Goal: Transaction & Acquisition: Purchase product/service

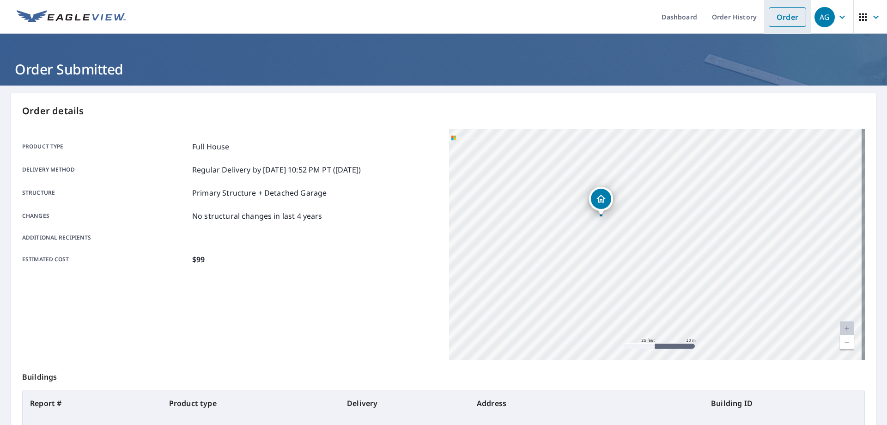
click at [769, 17] on link "Order" at bounding box center [787, 16] width 37 height 19
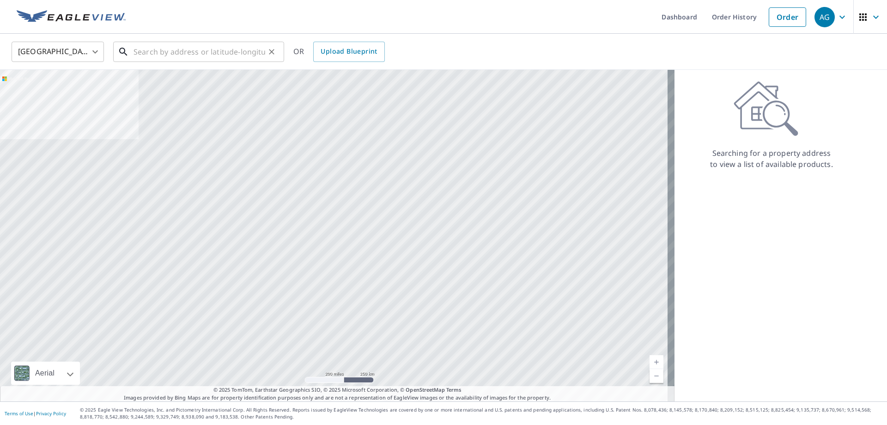
click at [175, 51] on input "text" at bounding box center [200, 52] width 132 height 26
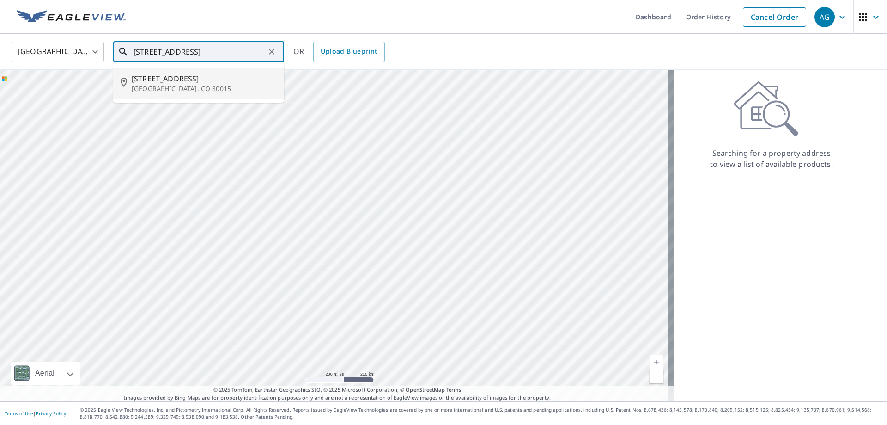
click at [170, 74] on span "[STREET_ADDRESS]" at bounding box center [204, 78] width 145 height 11
type input "[STREET_ADDRESS]"
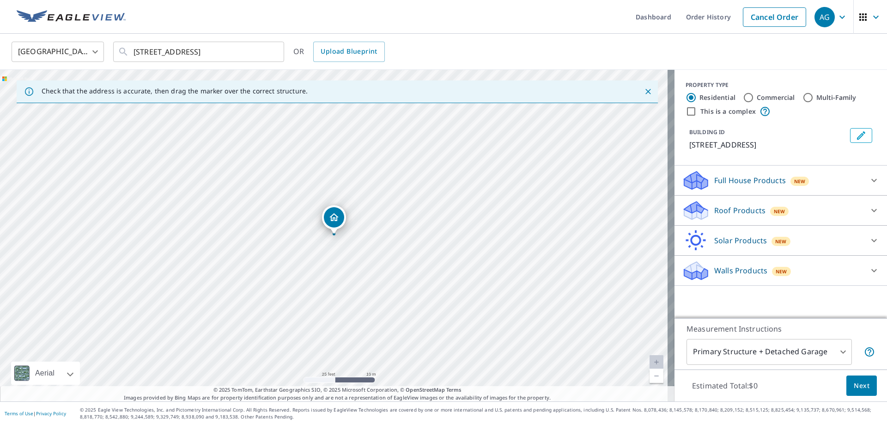
click at [718, 183] on p "Full House Products" at bounding box center [750, 180] width 72 height 11
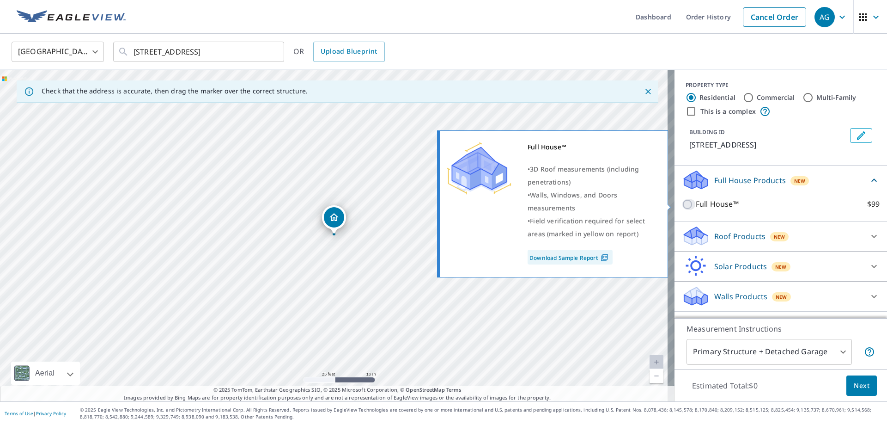
click at [682, 203] on input "Full House™ $99" at bounding box center [689, 204] width 14 height 11
checkbox input "true"
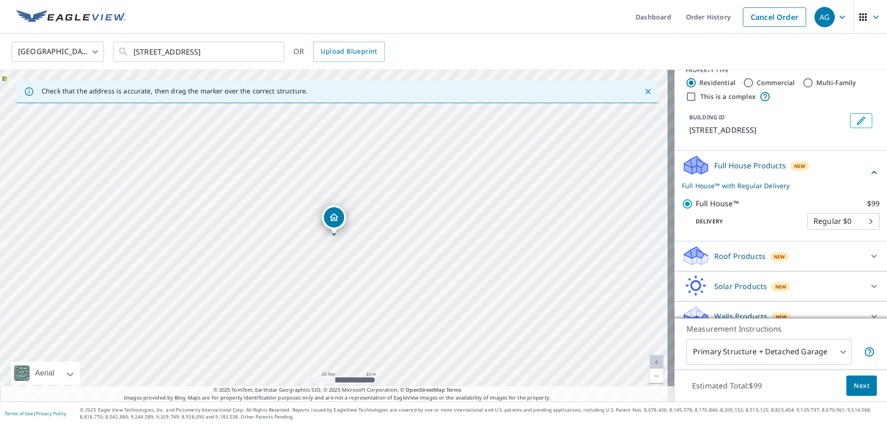
scroll to position [28, 0]
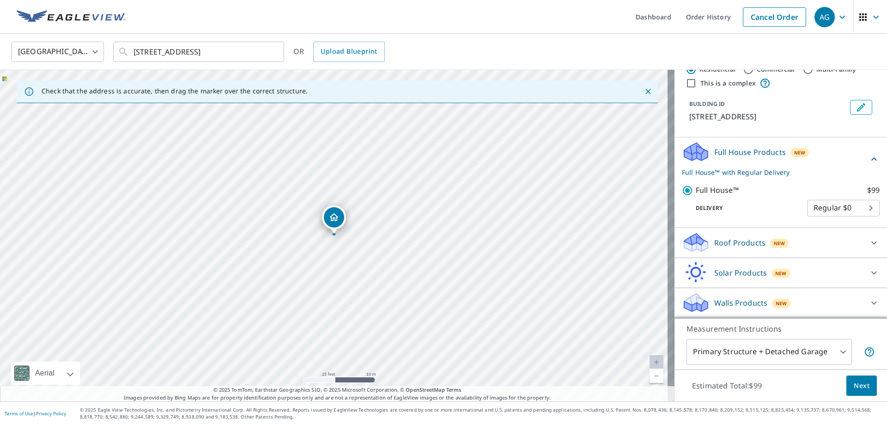
click at [857, 383] on span "Next" at bounding box center [862, 386] width 16 height 12
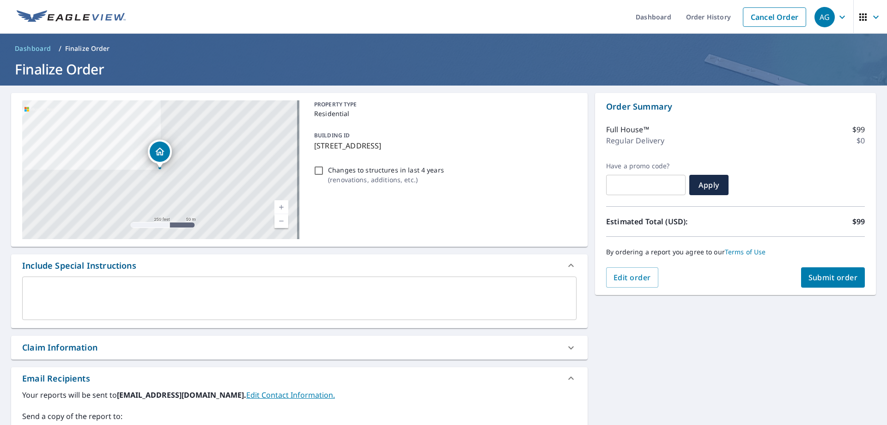
click at [818, 280] on span "Submit order" at bounding box center [833, 277] width 49 height 10
checkbox input "true"
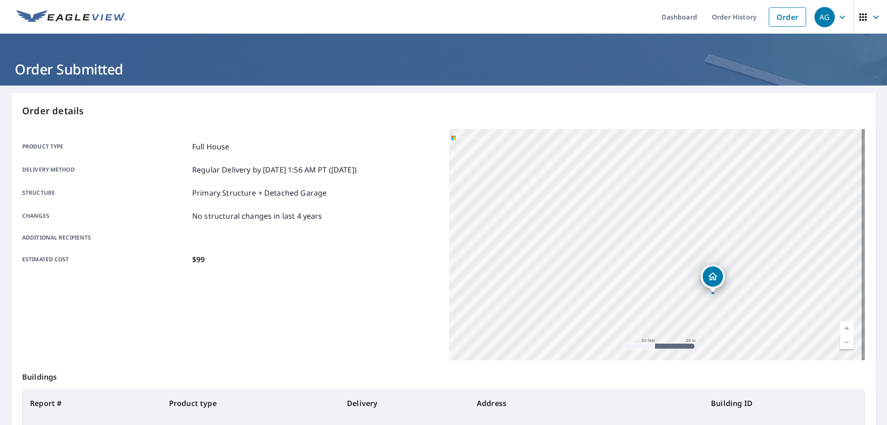
drag, startPoint x: 658, startPoint y: 279, endPoint x: 537, endPoint y: 196, distance: 146.6
click at [537, 196] on div "[STREET_ADDRESS]" at bounding box center [657, 244] width 416 height 231
drag, startPoint x: 624, startPoint y: 295, endPoint x: 565, endPoint y: 228, distance: 89.7
click at [565, 228] on div "[STREET_ADDRESS]" at bounding box center [657, 244] width 416 height 231
click at [442, 17] on ul "Dashboard Order History Order" at bounding box center [471, 17] width 680 height 34
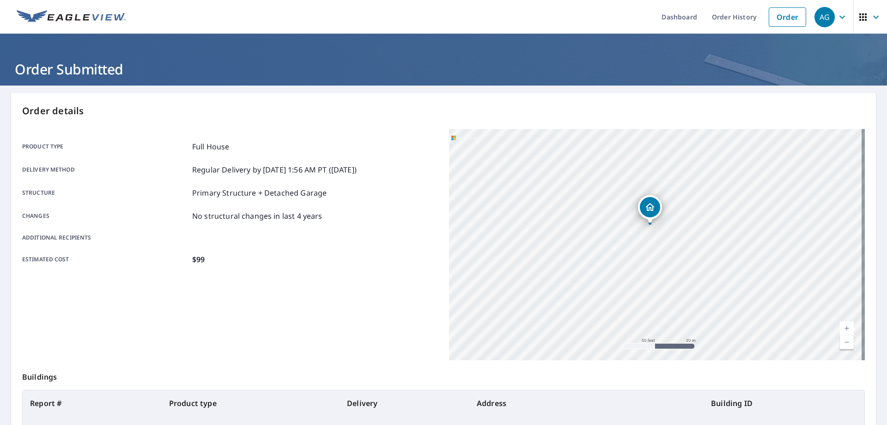
click at [451, 13] on ul "Dashboard Order History Order" at bounding box center [471, 17] width 680 height 34
